Goal: Information Seeking & Learning: Check status

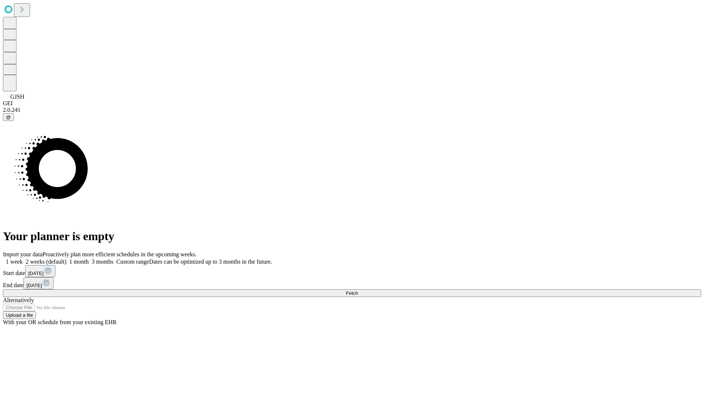
click at [358, 290] on span "Fetch" at bounding box center [352, 292] width 12 height 5
